Goal: Task Accomplishment & Management: Manage account settings

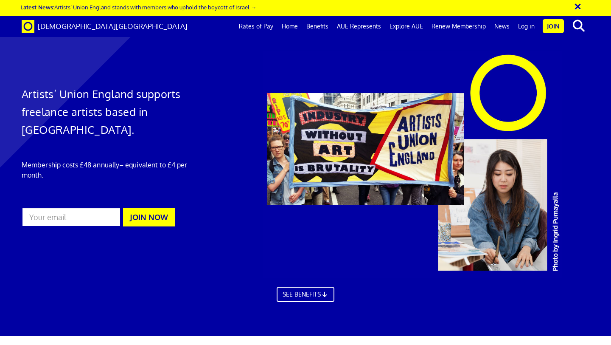
scroll to position [0, 5]
click at [526, 26] on link "Log in" at bounding box center [526, 26] width 25 height 21
click at [526, 24] on link "Log in" at bounding box center [526, 26] width 25 height 21
click at [525, 27] on link "Log in" at bounding box center [526, 26] width 25 height 21
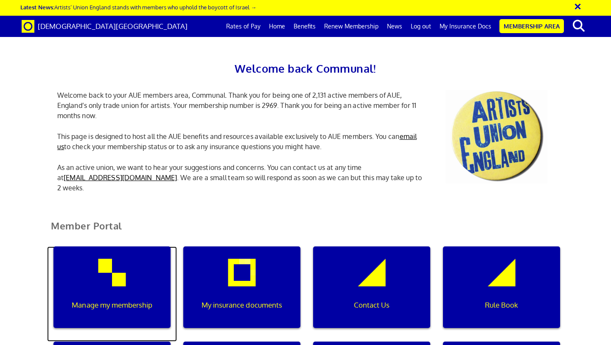
click at [114, 253] on div "Manage my membership" at bounding box center [111, 287] width 117 height 82
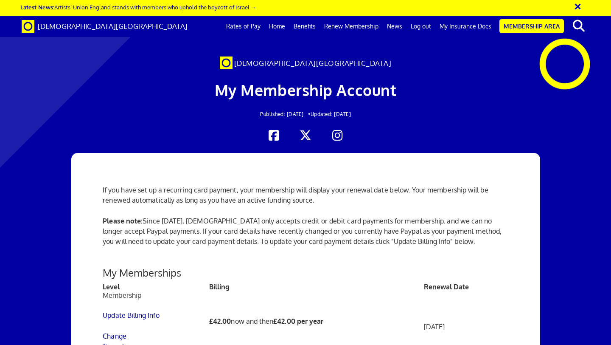
scroll to position [208, 0]
click at [120, 311] on link "Update Billing Info" at bounding box center [131, 315] width 56 height 8
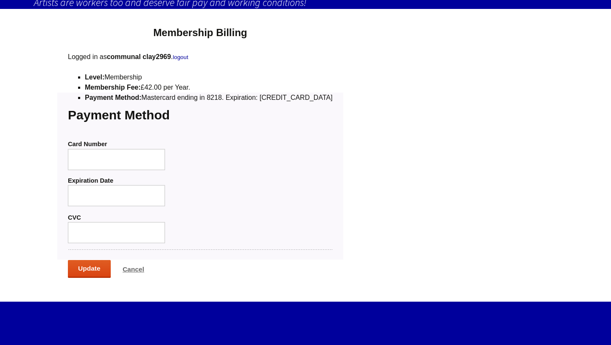
scroll to position [77, 0]
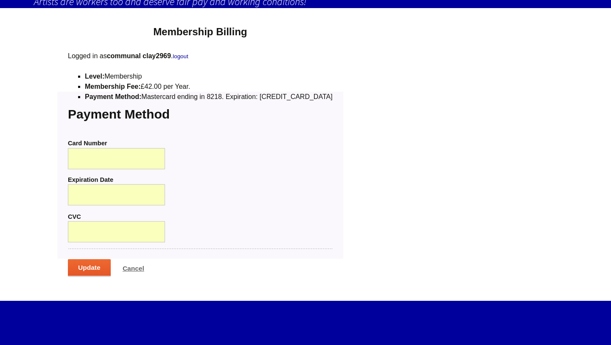
click at [88, 259] on input "Update" at bounding box center [89, 268] width 43 height 18
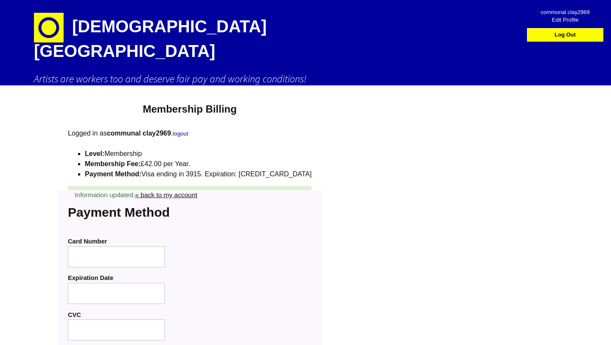
click at [161, 191] on link "« back to my account" at bounding box center [166, 194] width 62 height 7
